Goal: Task Accomplishment & Management: Manage account settings

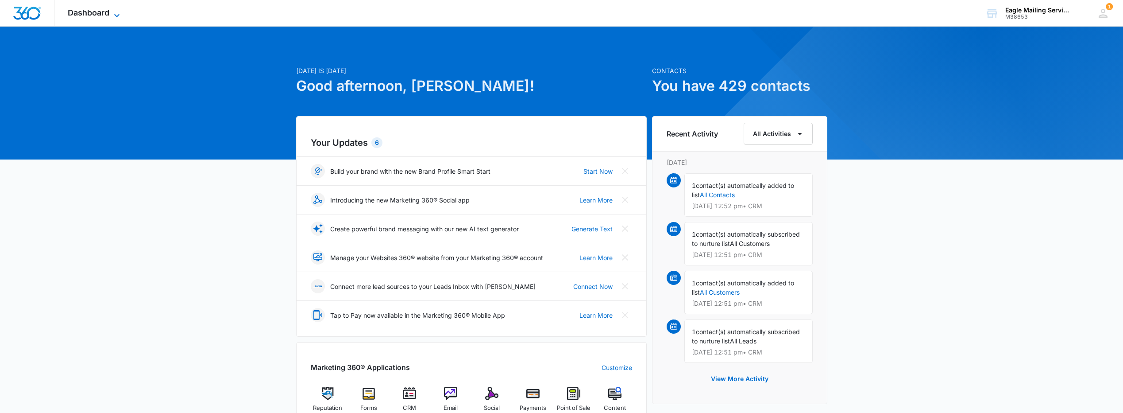
click at [99, 13] on span "Dashboard" at bounding box center [89, 12] width 42 height 9
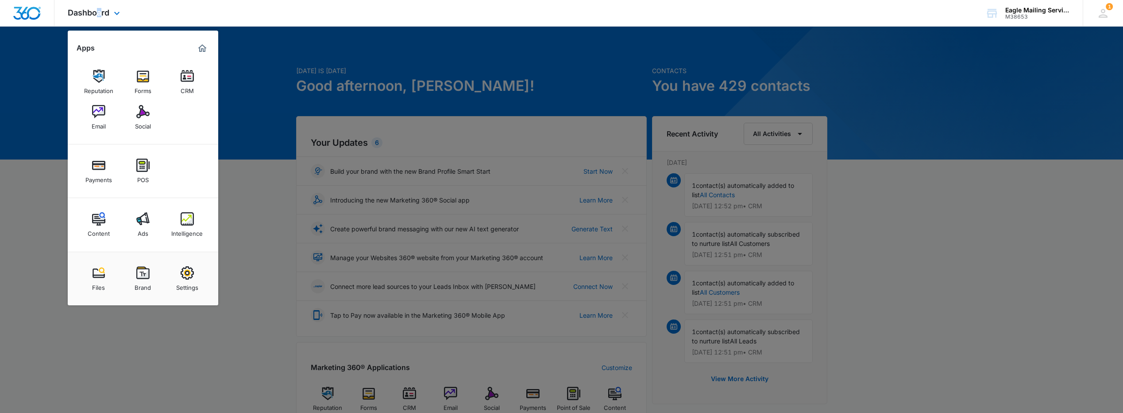
drag, startPoint x: 99, startPoint y: 13, endPoint x: 18, endPoint y: 16, distance: 81.1
click at [18, 16] on img "Dashboard" at bounding box center [27, 13] width 28 height 13
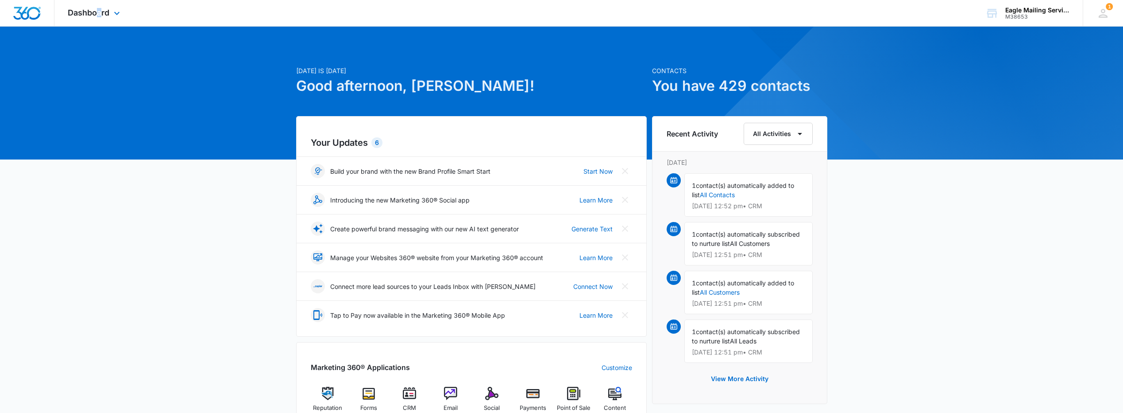
click at [22, 16] on img "Dashboard" at bounding box center [27, 13] width 28 height 13
click at [100, 15] on span "Dashboard" at bounding box center [89, 12] width 42 height 9
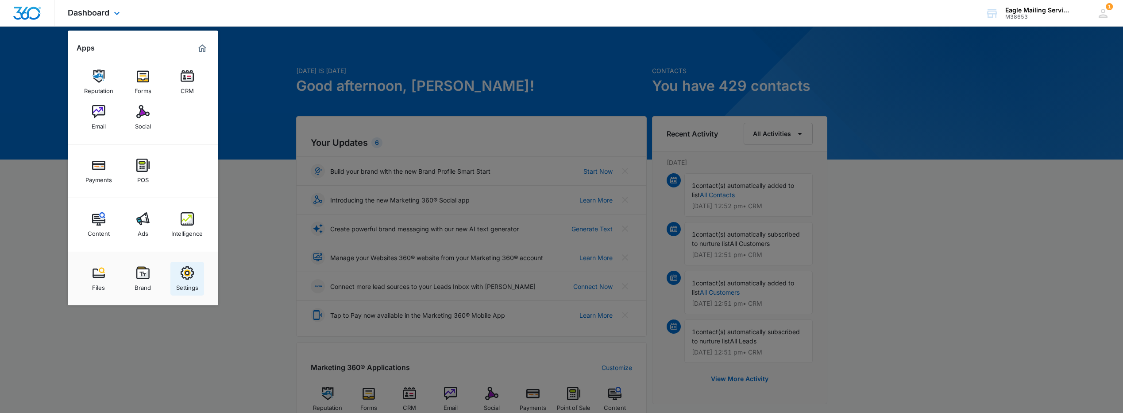
click at [189, 277] on img at bounding box center [187, 272] width 13 height 13
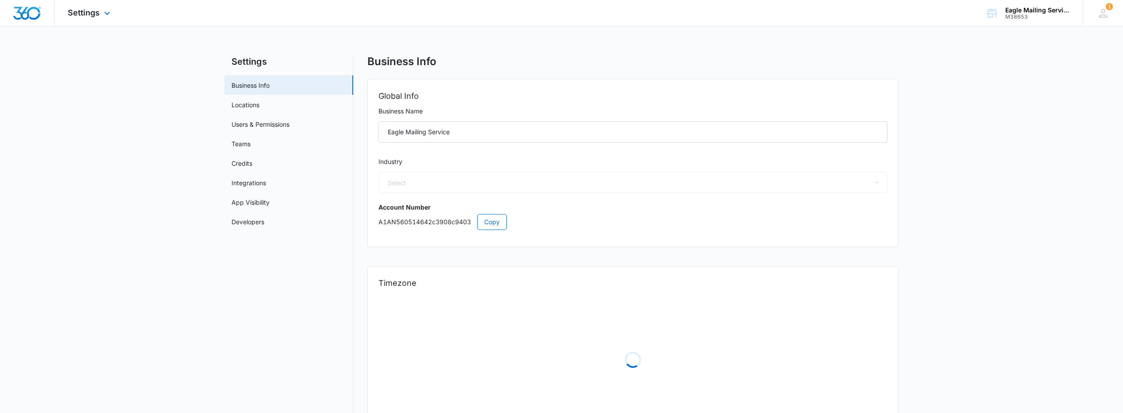
select select "52"
select select "US"
select select "America/Los_Angeles"
